Goal: Transaction & Acquisition: Purchase product/service

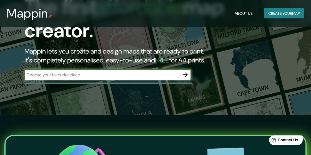
scroll to position [53, 0]
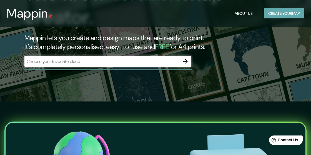
click at [278, 13] on button "Create your map" at bounding box center [284, 13] width 41 height 10
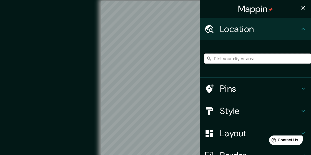
click at [245, 57] on input "Pick your city or area" at bounding box center [258, 58] width 107 height 10
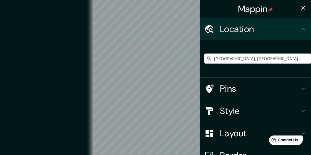
type input "[GEOGRAPHIC_DATA], [GEOGRAPHIC_DATA], [GEOGRAPHIC_DATA]"
click at [142, 41] on div at bounding box center [144, 39] width 4 height 4
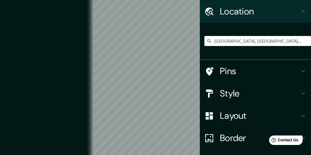
scroll to position [18, 0]
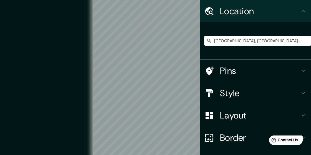
click at [251, 88] on h4 "Style" at bounding box center [260, 92] width 80 height 11
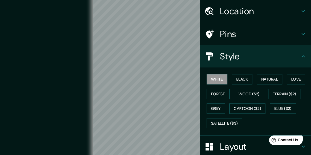
click at [244, 81] on button "Black" at bounding box center [242, 79] width 21 height 10
click at [266, 81] on button "Natural" at bounding box center [270, 79] width 26 height 10
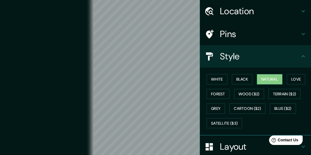
click at [294, 79] on button "Love" at bounding box center [296, 79] width 18 height 10
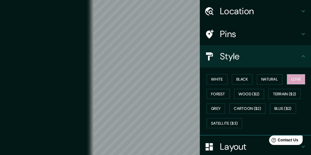
click at [225, 92] on button "Forest" at bounding box center [218, 94] width 23 height 10
click at [245, 96] on button "Wood ($2)" at bounding box center [249, 94] width 30 height 10
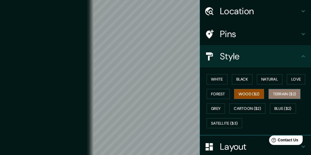
drag, startPoint x: 0, startPoint y: 0, endPoint x: 274, endPoint y: 94, distance: 289.8
click at [274, 94] on button "Terrain ($2)" at bounding box center [285, 94] width 32 height 10
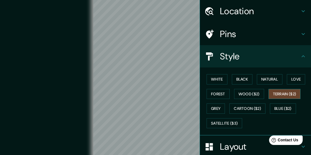
click at [222, 107] on button "Grey" at bounding box center [216, 108] width 18 height 10
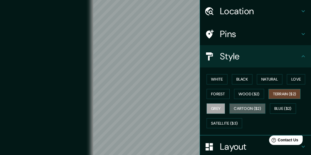
click at [249, 109] on button "Cartoon ($2)" at bounding box center [248, 108] width 36 height 10
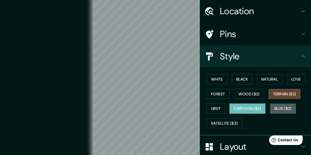
click at [283, 110] on button "Blue ($2)" at bounding box center [283, 108] width 26 height 10
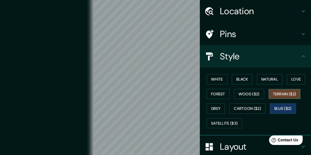
click at [233, 121] on button "Satellite ($3)" at bounding box center [225, 123] width 36 height 10
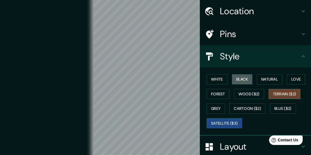
click at [240, 79] on button "Black" at bounding box center [242, 79] width 21 height 10
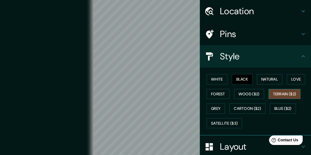
click at [226, 91] on button "Forest" at bounding box center [218, 94] width 23 height 10
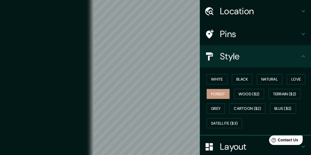
click at [56, 88] on div "© Mapbox © OpenStreetMap Improve this map" at bounding box center [156, 78] width 280 height 139
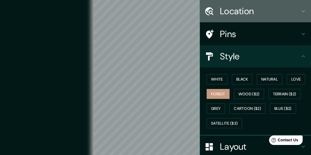
click at [239, 6] on h4 "Location" at bounding box center [260, 11] width 80 height 11
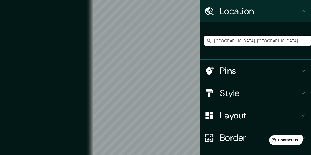
drag, startPoint x: 56, startPoint y: 87, endPoint x: 223, endPoint y: 38, distance: 174.5
click at [223, 38] on input "[GEOGRAPHIC_DATA], [GEOGRAPHIC_DATA], [GEOGRAPHIC_DATA]" at bounding box center [258, 41] width 107 height 10
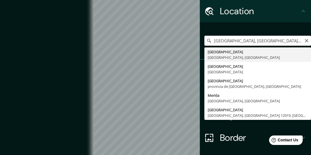
click at [128, 51] on div "Mappin Location [GEOGRAPHIC_DATA], [GEOGRAPHIC_DATA], [GEOGRAPHIC_DATA] [GEOGRA…" at bounding box center [155, 83] width 311 height 166
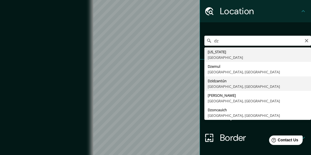
type input "Dzidzantún, [GEOGRAPHIC_DATA], [GEOGRAPHIC_DATA]"
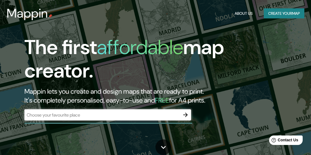
click at [153, 103] on div "The first affordable map creator. Mappin lets you create and design maps that a…" at bounding box center [149, 81] width 280 height 90
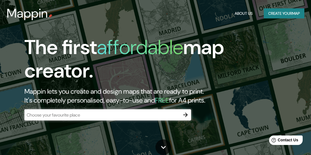
click at [275, 13] on button "Create your map" at bounding box center [284, 13] width 41 height 10
